Goal: Communication & Community: Answer question/provide support

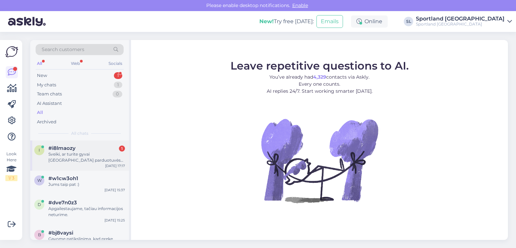
click at [55, 149] on span "#i8lmaozy" at bounding box center [61, 148] width 27 height 6
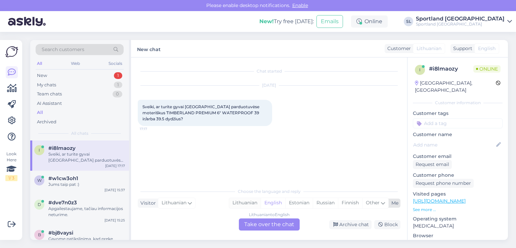
click at [246, 201] on div "Lithuanian" at bounding box center [245, 203] width 32 height 10
click at [257, 222] on div "Lithuanian to Lithuanian Take over the chat" at bounding box center [269, 224] width 61 height 12
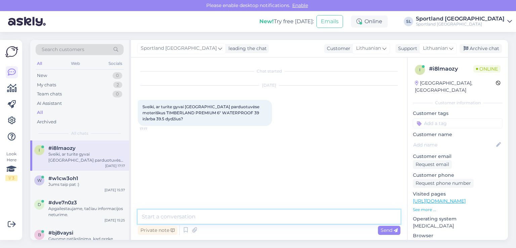
click at [247, 215] on textarea at bounding box center [269, 217] width 263 height 14
type textarea "Sveiki"
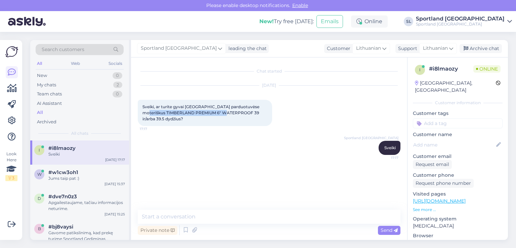
drag, startPoint x: 229, startPoint y: 114, endPoint x: 143, endPoint y: 110, distance: 86.1
click at [143, 110] on span "Sveiki, ar turite gyvai Vilniuje parduotuvėse moteriškus TIMBERLAND PREMIUM 6" …" at bounding box center [202, 112] width 118 height 17
copy span "TIMBERLAND PREMIUM 6" WATERPROOF"
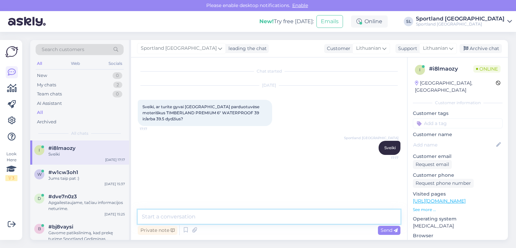
click at [216, 216] on textarea at bounding box center [269, 217] width 263 height 14
paste textarea "https://sportland.lt/product/timberland_premium_6_waterproof_tb0a2hr8en21?footw…"
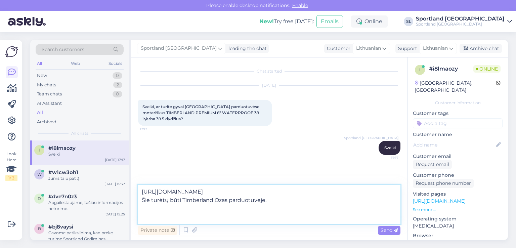
click at [212, 197] on textarea "https://sportland.lt/product/timberland_premium_6_waterproof_tb0a2hr8en21?footw…" at bounding box center [269, 204] width 263 height 39
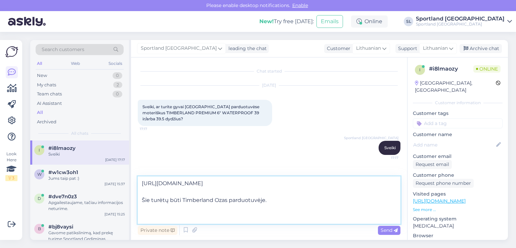
paste textarea "https://sportland.lt/product/tbl_w_6in_premium_shrlng_tb0a1u7s0011?footwear_siz…"
type textarea "https://sportland.lt/product/timberland_premium_6_waterproof_tb0a2hr8en21?footw…"
click at [277, 209] on textarea "https://sportland.lt/product/timberland_premium_6_waterproof_tb0a2hr8en21?footw…" at bounding box center [269, 199] width 263 height 47
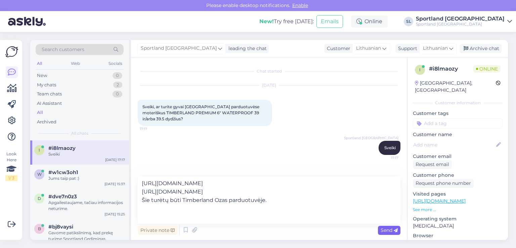
click at [392, 233] on div "Send" at bounding box center [389, 230] width 23 height 9
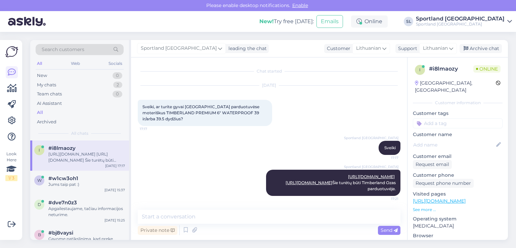
scroll to position [12, 0]
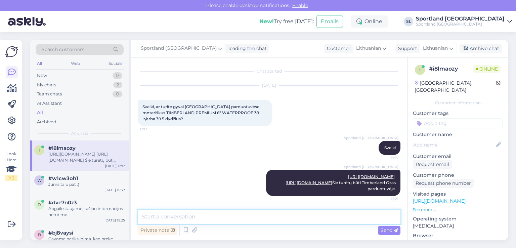
click at [220, 219] on textarea at bounding box center [269, 217] width 263 height 14
type textarea "arba dar kitų spalvų tik po vieną dydį 39 arba 39,5"
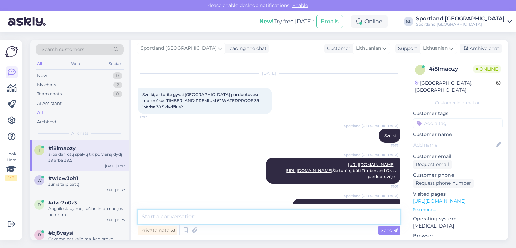
scroll to position [41, 0]
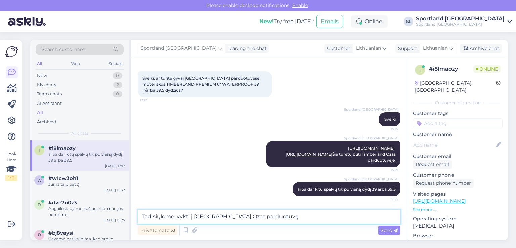
click at [160, 219] on textarea "Tad siųlome, vykti į Timberland Ozas parduotuvę" at bounding box center [269, 217] width 263 height 14
click at [280, 214] on textarea "Tad siūlome, vykti į Timberland Ozas parduotuvę" at bounding box center [269, 217] width 263 height 14
type textarea "Tad siūlome, vykti į Timberland Ozas parduotuvę, gal būt pavyks išsirinkti :)"
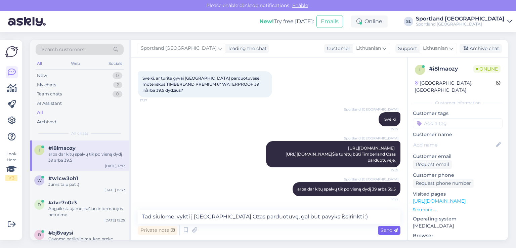
click at [395, 229] on icon at bounding box center [396, 231] width 4 height 4
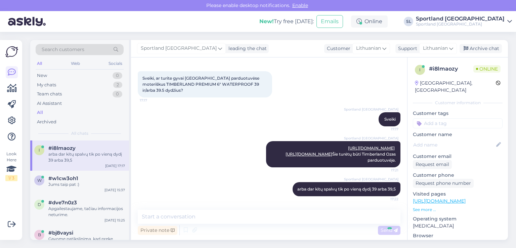
scroll to position [76, 0]
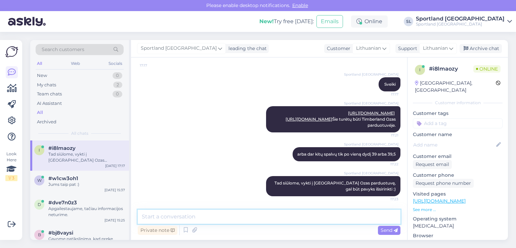
click at [216, 219] on textarea at bounding box center [269, 217] width 263 height 14
type textarea "P"
click at [231, 216] on textarea at bounding box center [269, 217] width 263 height 14
type textarea "p"
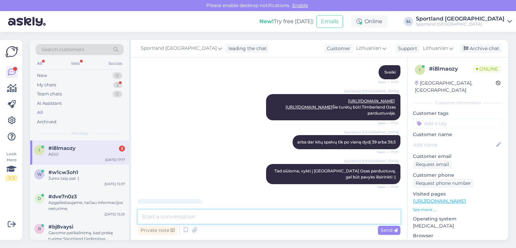
scroll to position [168, 0]
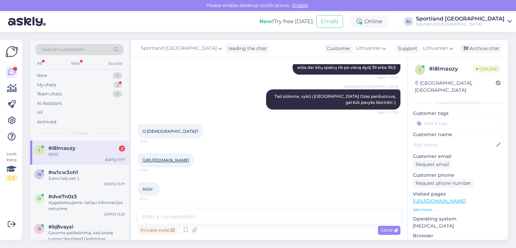
click at [189, 158] on link "https://sportland.lt/product/timberland_premium_6_waterproof_tb18658a0011" at bounding box center [166, 160] width 47 height 5
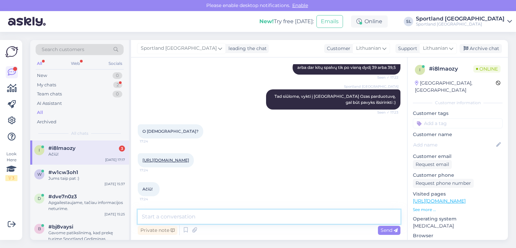
click at [221, 214] on textarea at bounding box center [269, 217] width 263 height 14
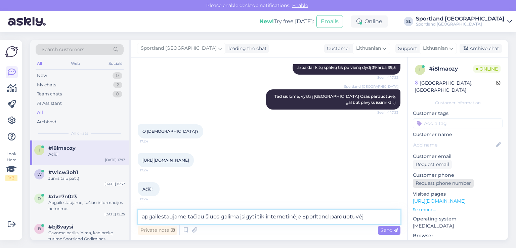
type textarea "apgailestaujame tačiau šiuos galima įsigyti tik internetinėje Sporltand parduot…"
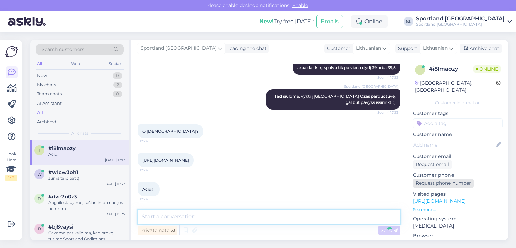
scroll to position [203, 0]
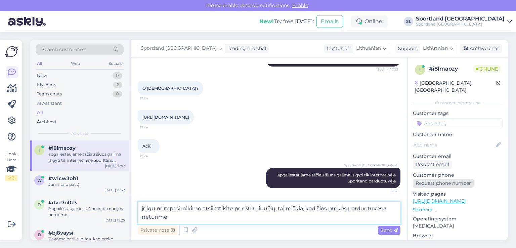
type textarea "jeigu nėra pasirnikimo atsiimtikite per 30 minučių, tai reiškia, kad šios prekė…"
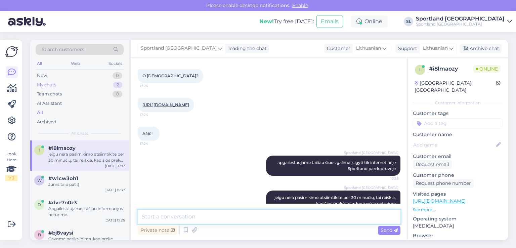
scroll to position [205, 0]
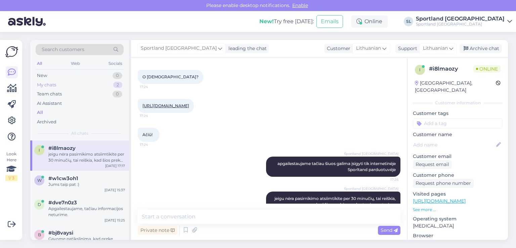
click at [89, 81] on div "My chats 2" at bounding box center [80, 84] width 88 height 9
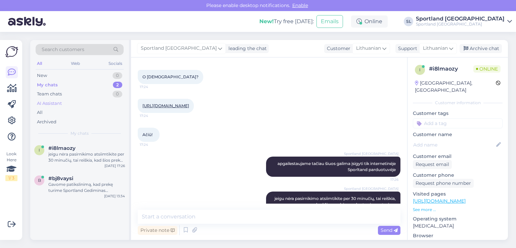
click at [73, 102] on div "AI Assistant" at bounding box center [80, 103] width 88 height 9
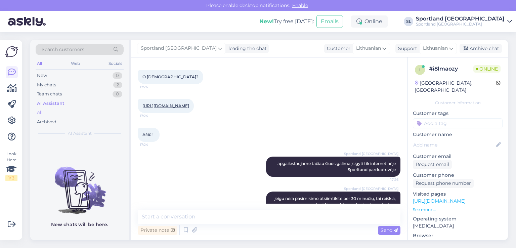
click at [67, 115] on div "All" at bounding box center [80, 112] width 88 height 9
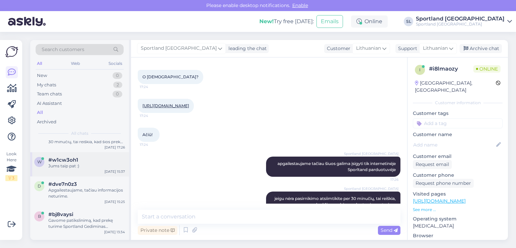
scroll to position [34, 0]
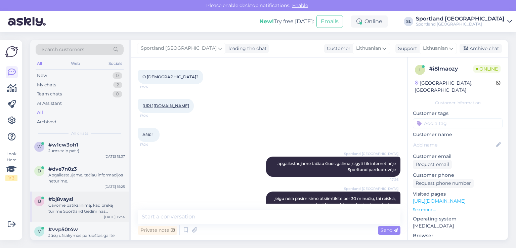
click at [84, 201] on div "#bj8vaysi" at bounding box center [86, 199] width 77 height 6
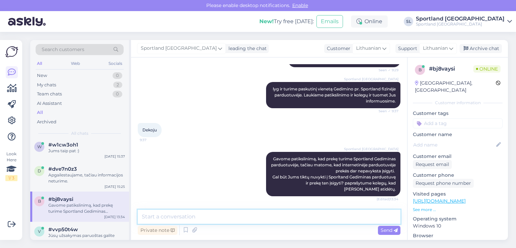
click at [188, 218] on textarea at bounding box center [269, 217] width 263 height 14
click at [204, 215] on textarea "Matome, kad prekę vėl galima įsigyti internetinėje Sportland parduotuvėje." at bounding box center [269, 217] width 263 height 14
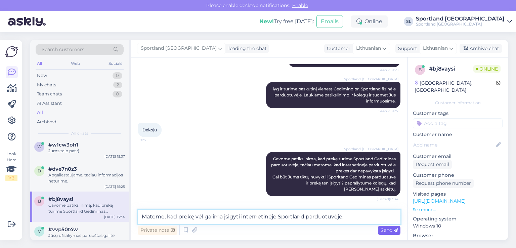
type textarea "Matome, kad prekę vėl galima įsigyti internetinėje Sportland parduotuvėje."
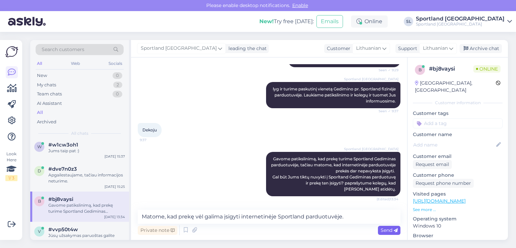
click at [395, 230] on icon at bounding box center [396, 231] width 4 height 4
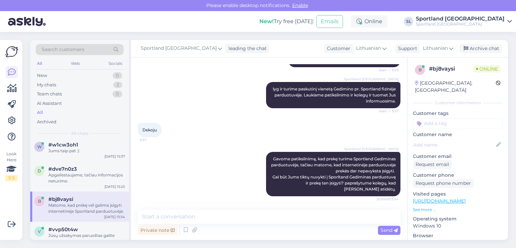
scroll to position [275, 0]
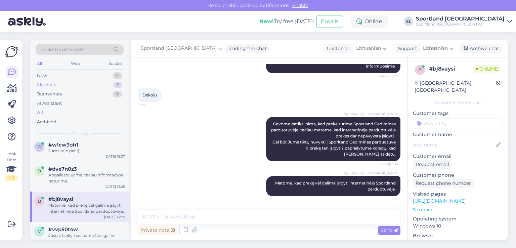
click at [75, 82] on div "My chats 2" at bounding box center [80, 84] width 88 height 9
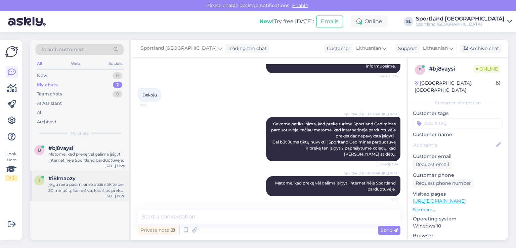
click at [81, 186] on div "jeigu nėra pasirnikimo atsiimtikite per 30 minučių, tai reiškia, kad šios prekė…" at bounding box center [86, 187] width 77 height 12
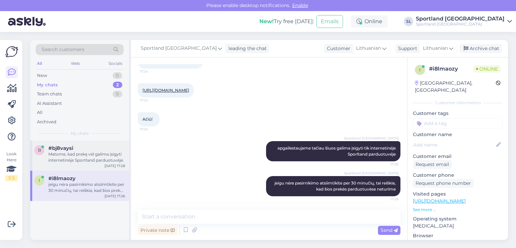
click at [73, 153] on div "Matome, kad prekę vėl galima įsigyti internetinėje Sportland parduotuvėje." at bounding box center [86, 157] width 77 height 12
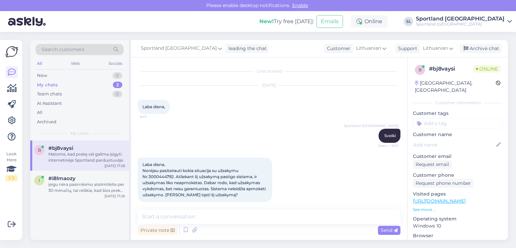
scroll to position [275, 0]
